Goal: Task Accomplishment & Management: Complete application form

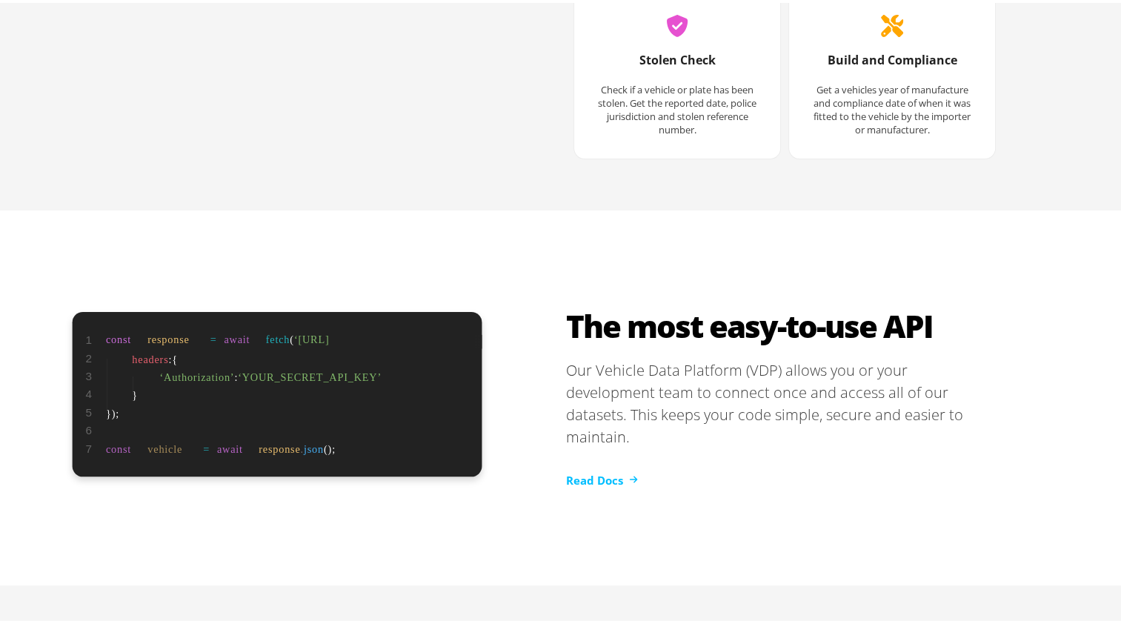
scroll to position [3076, 0]
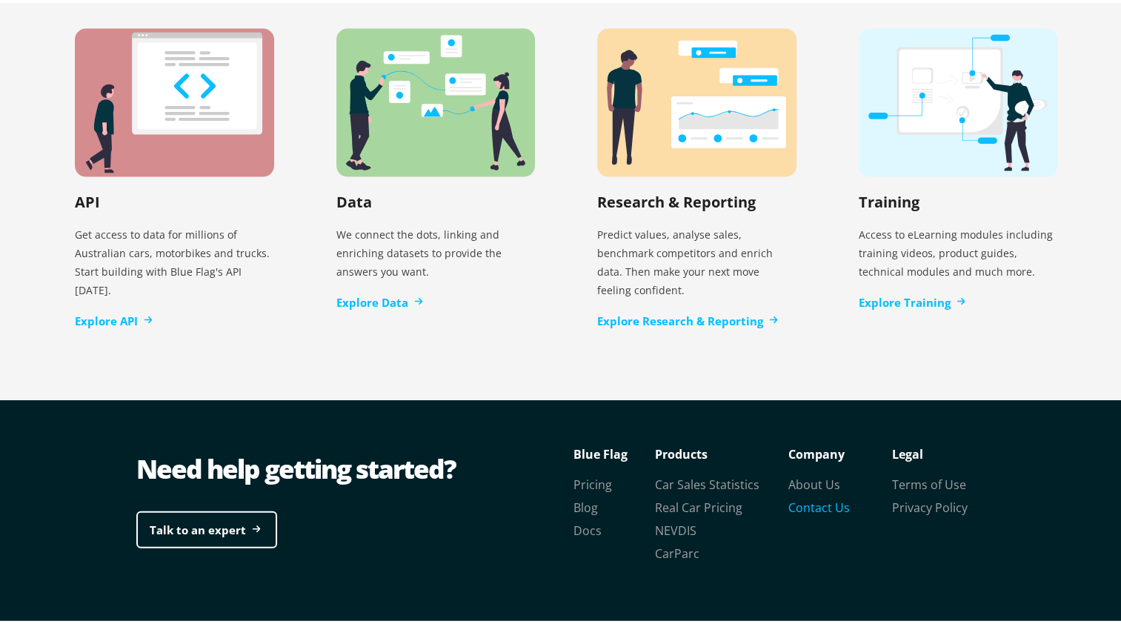
click at [812, 496] on link "Contact Us" at bounding box center [818, 504] width 61 height 16
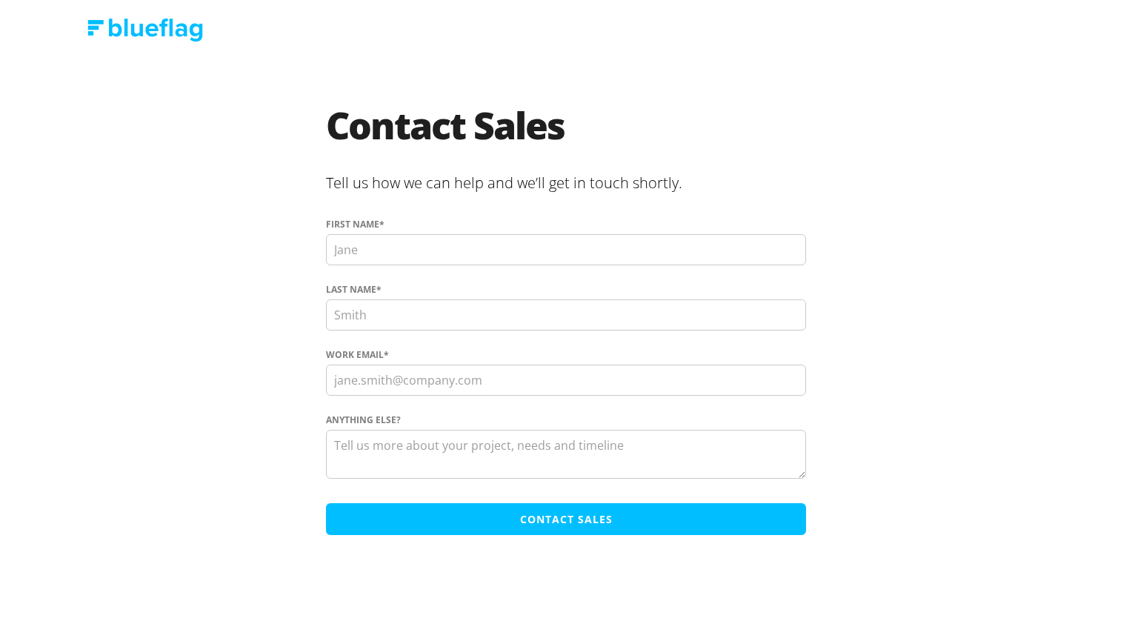
click at [512, 256] on input "First name *" at bounding box center [566, 249] width 480 height 31
type input "[PERSON_NAME]"
type input "[EMAIL_ADDRESS][DOMAIN_NAME]"
click at [464, 437] on textarea "Anything else?" at bounding box center [566, 454] width 480 height 49
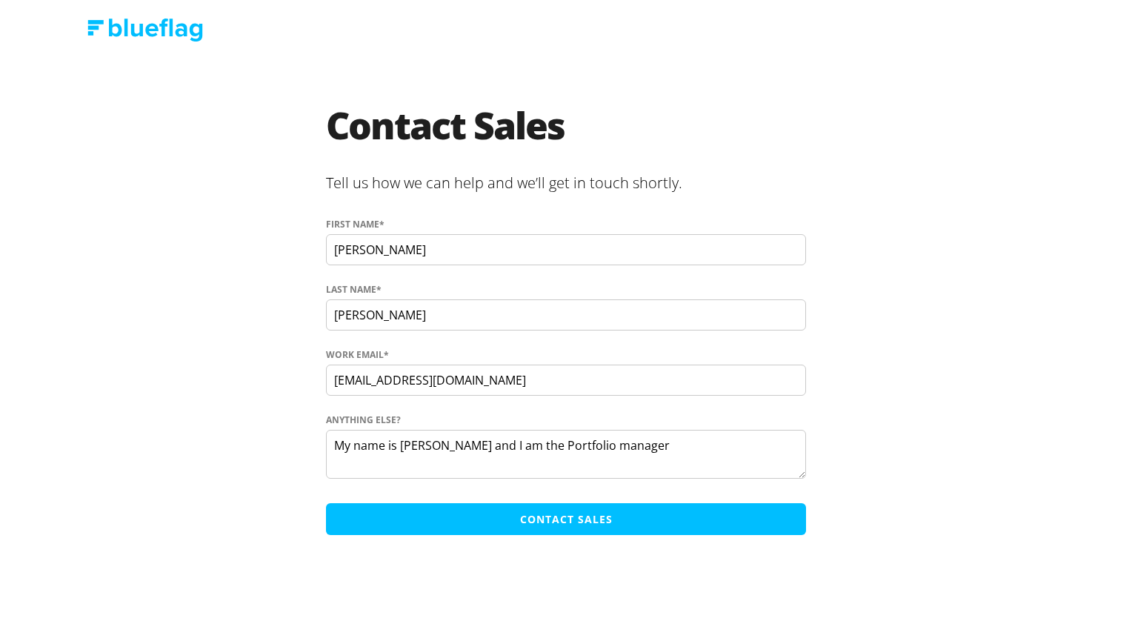
click at [610, 445] on textarea "My name is [PERSON_NAME] and I am the Portfolio manager" at bounding box center [566, 454] width 480 height 49
click at [676, 442] on textarea "My name is [PERSON_NAME] and I am the Portfolio Manager" at bounding box center [566, 454] width 480 height 49
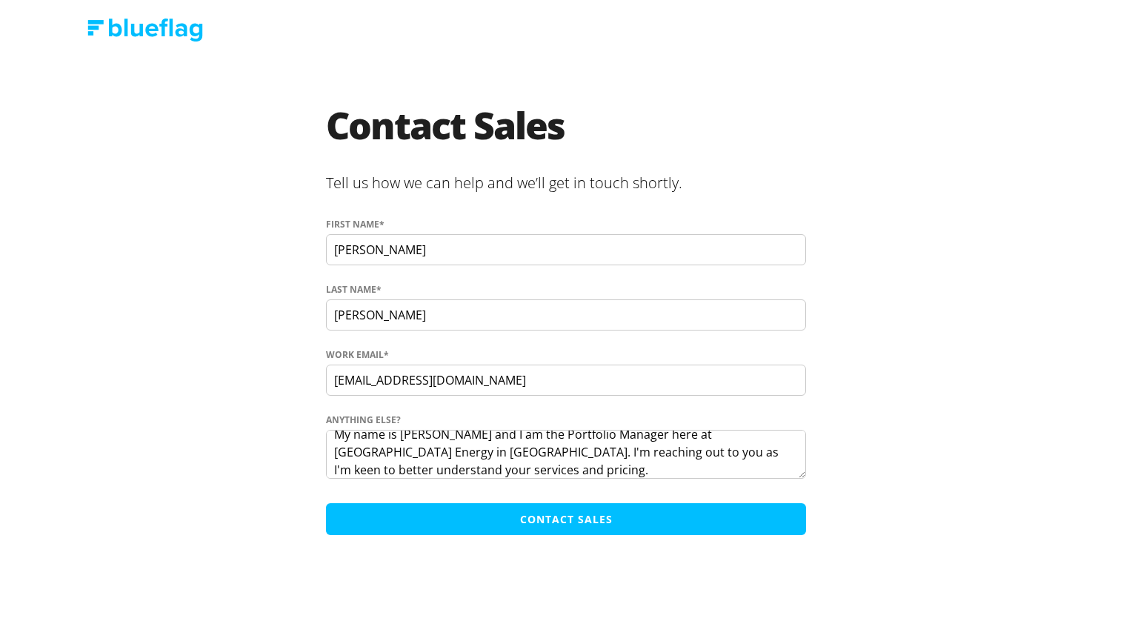
click at [407, 447] on textarea "My name is [PERSON_NAME] and I am the Portfolio Manager here at [GEOGRAPHIC_DAT…" at bounding box center [566, 454] width 480 height 49
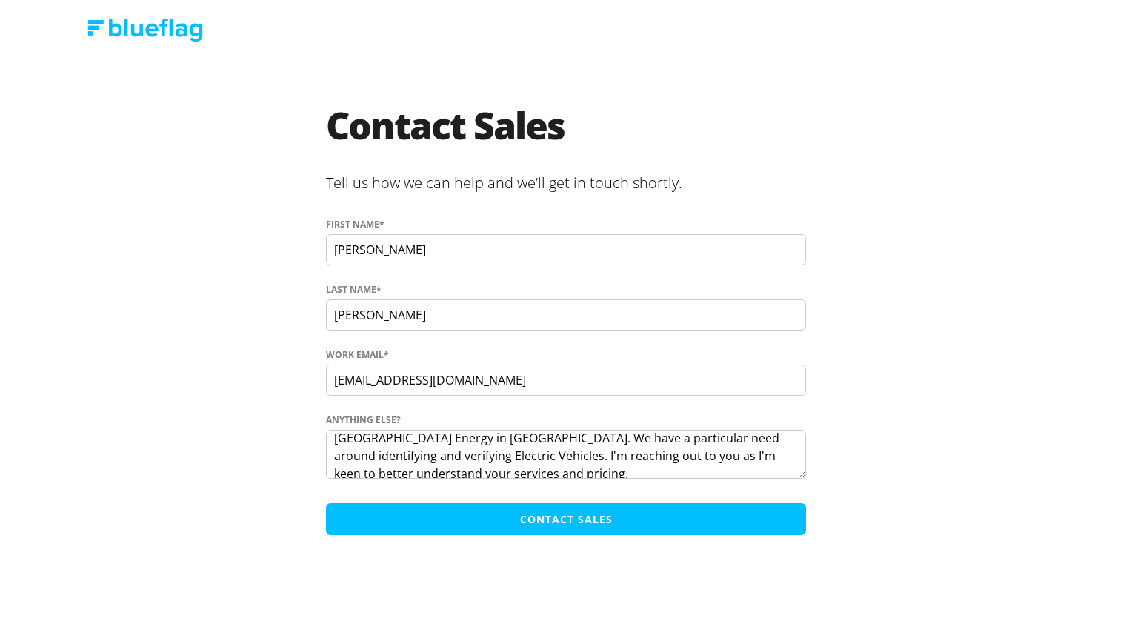
scroll to position [36, 0]
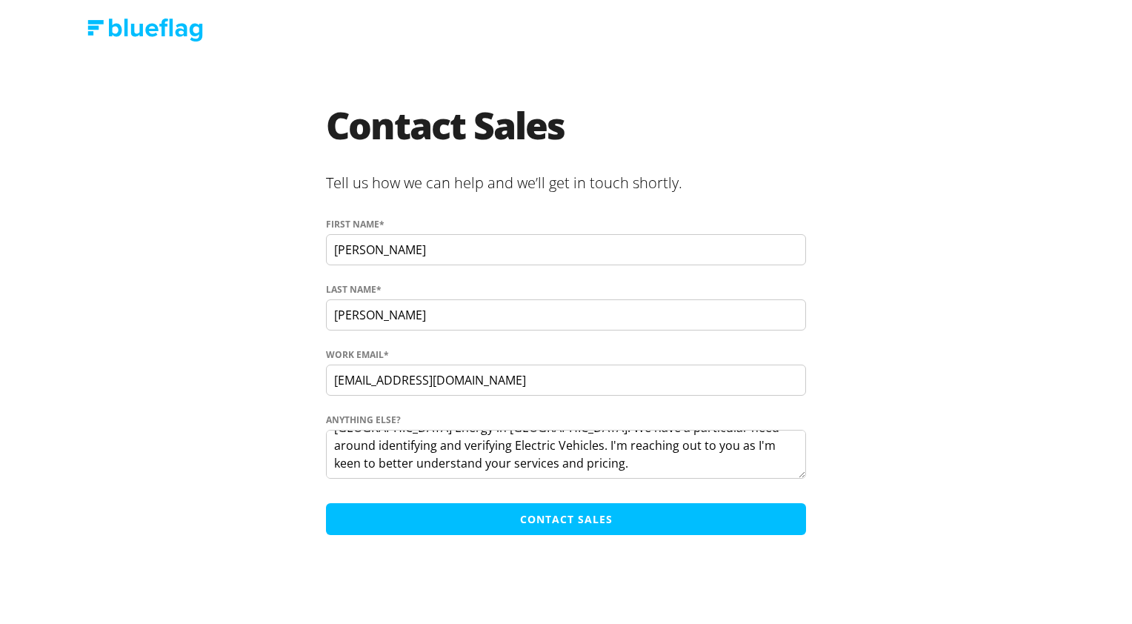
click at [571, 460] on textarea "My name is [PERSON_NAME] and I am the Portfolio Manager here at [GEOGRAPHIC_DAT…" at bounding box center [566, 454] width 480 height 49
type textarea "My name is [PERSON_NAME] and I am the Portfolio Manager here at [GEOGRAPHIC_DAT…"
click at [581, 522] on input "Contact Sales" at bounding box center [566, 519] width 480 height 32
